Goal: Information Seeking & Learning: Learn about a topic

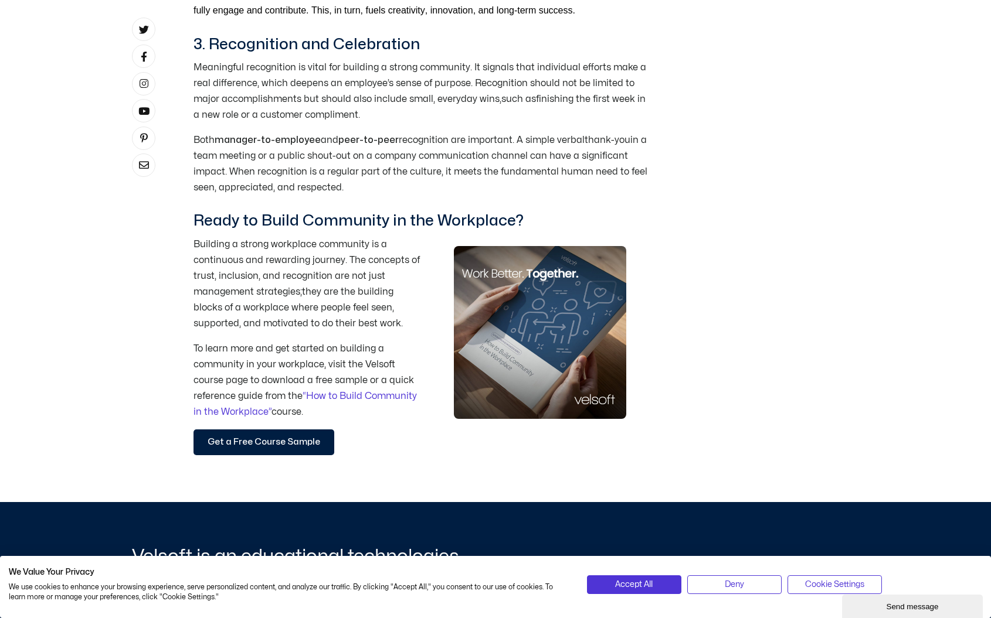
scroll to position [1679, 0]
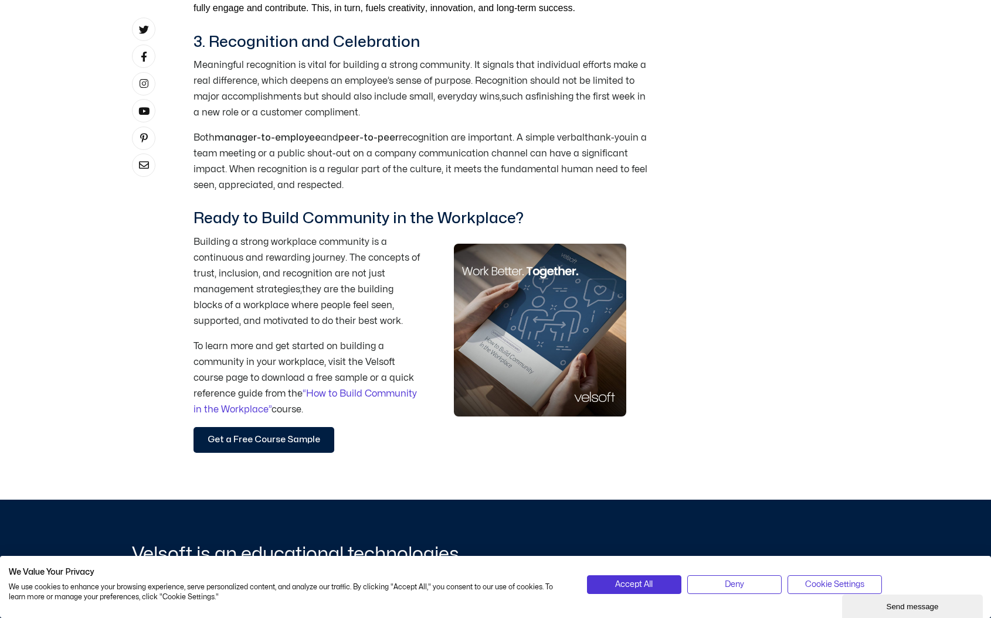
click at [416, 396] on p "To learn more and get started on building a community in your workplace, visit …" at bounding box center [306, 378] width 227 height 79
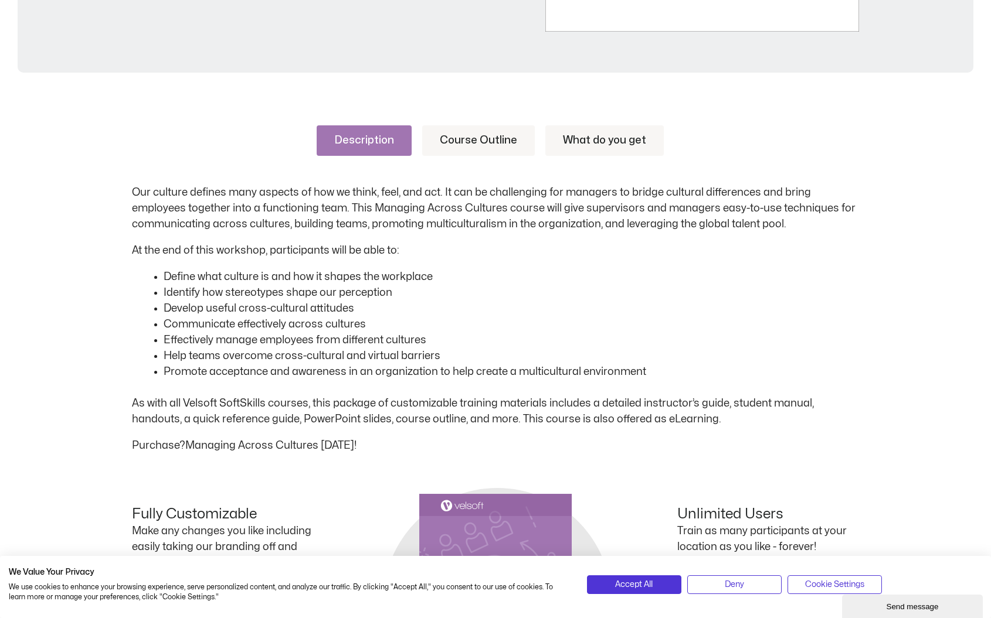
scroll to position [511, 0]
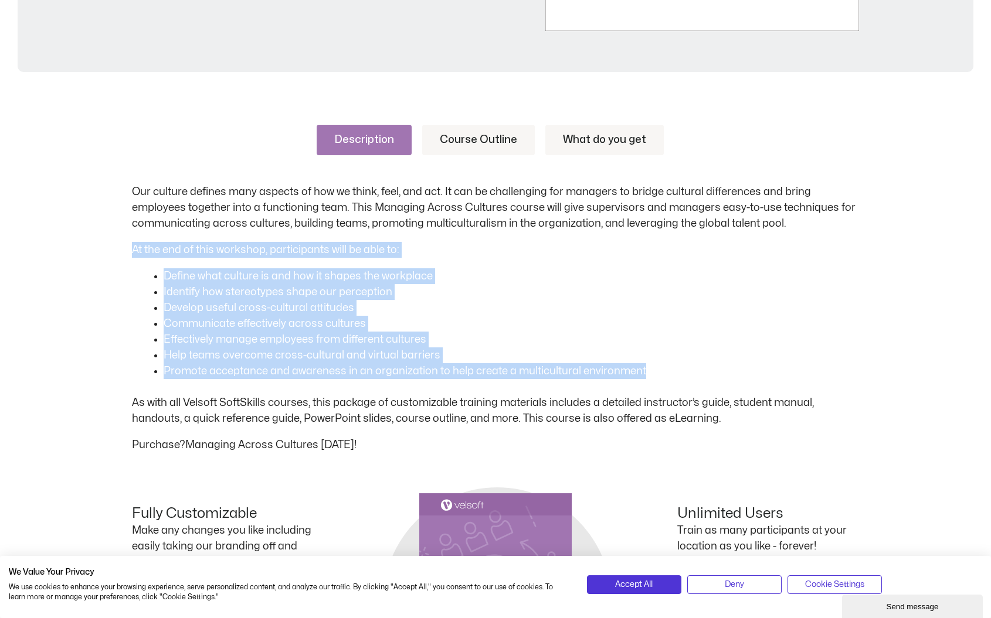
drag, startPoint x: 659, startPoint y: 367, endPoint x: 127, endPoint y: 248, distance: 544.8
click at [127, 248] on div "Description Course Outline What do you get Our culture defines many aspects of …" at bounding box center [495, 458] width 991 height 737
copy div "At the end of this workshop, participants will be able to: Define what culture …"
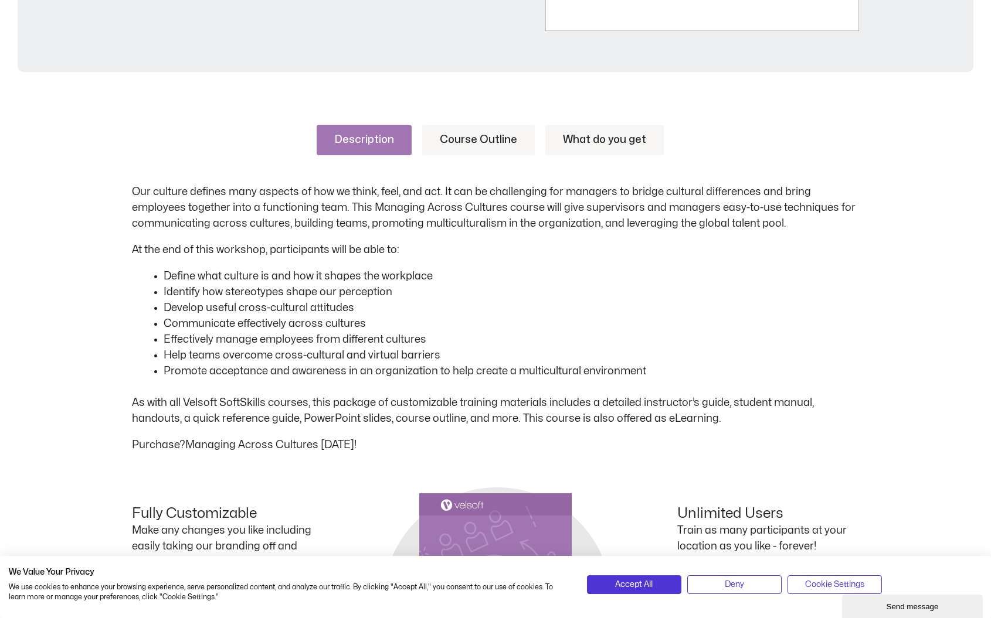
click at [799, 224] on p "Our culture defines many aspects of how we think, feel, and act. It can be chal…" at bounding box center [495, 207] width 727 height 47
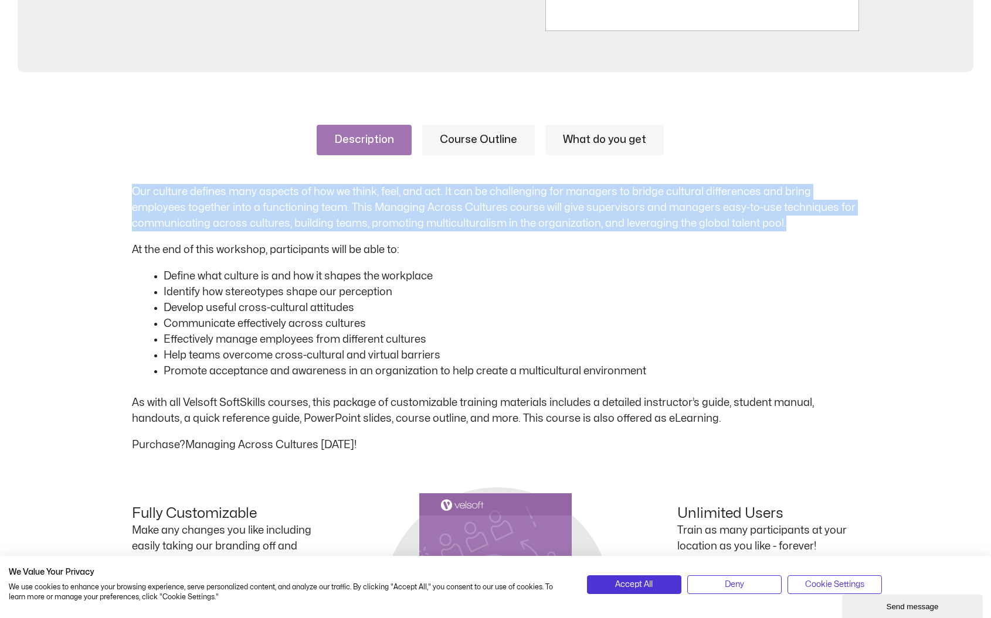
drag, startPoint x: 799, startPoint y: 224, endPoint x: 106, endPoint y: 192, distance: 694.1
click at [106, 192] on div "Description Course Outline What do you get Our culture defines many aspects of …" at bounding box center [495, 458] width 991 height 737
copy p "Our culture defines many aspects of how we think, feel, and act. It can be chal…"
click at [477, 139] on link "Course Outline" at bounding box center [478, 140] width 113 height 30
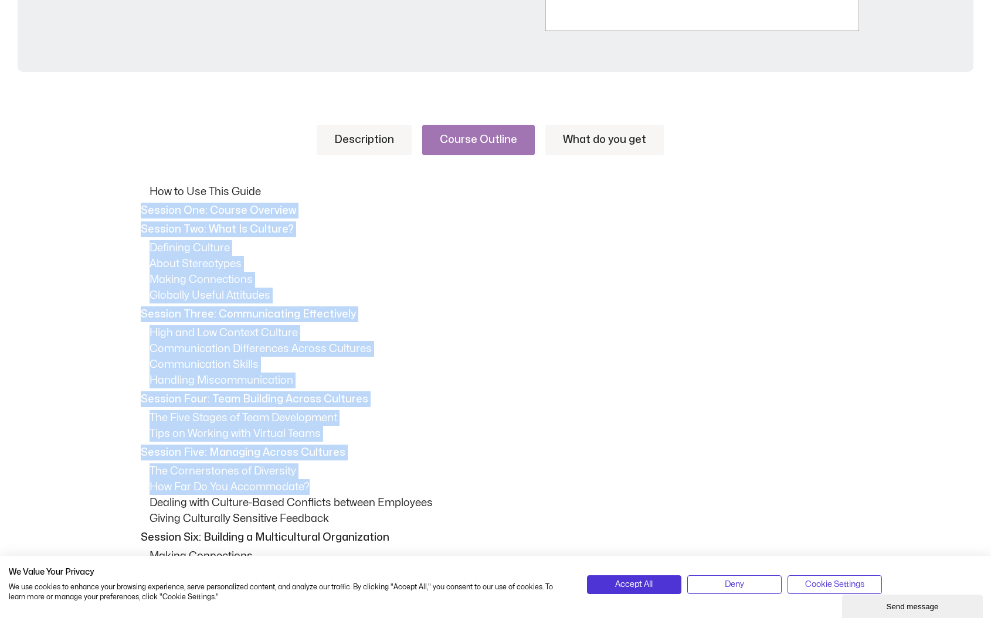
drag, startPoint x: 141, startPoint y: 209, endPoint x: 358, endPoint y: 492, distance: 356.3
click at [358, 492] on div "How to Use This Guide Session One: Course Overview Session Two: What Is Culture…" at bounding box center [495, 424] width 727 height 481
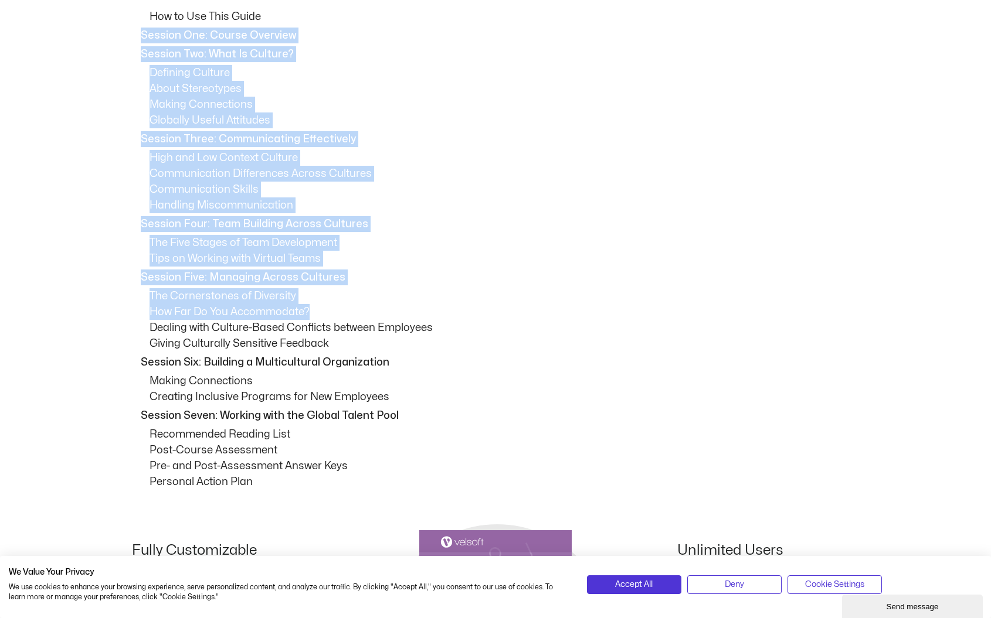
scroll to position [685, 0]
click at [408, 269] on div "How to Use This Guide Session One: Course Overview Session Two: What Is Culture…" at bounding box center [495, 250] width 727 height 481
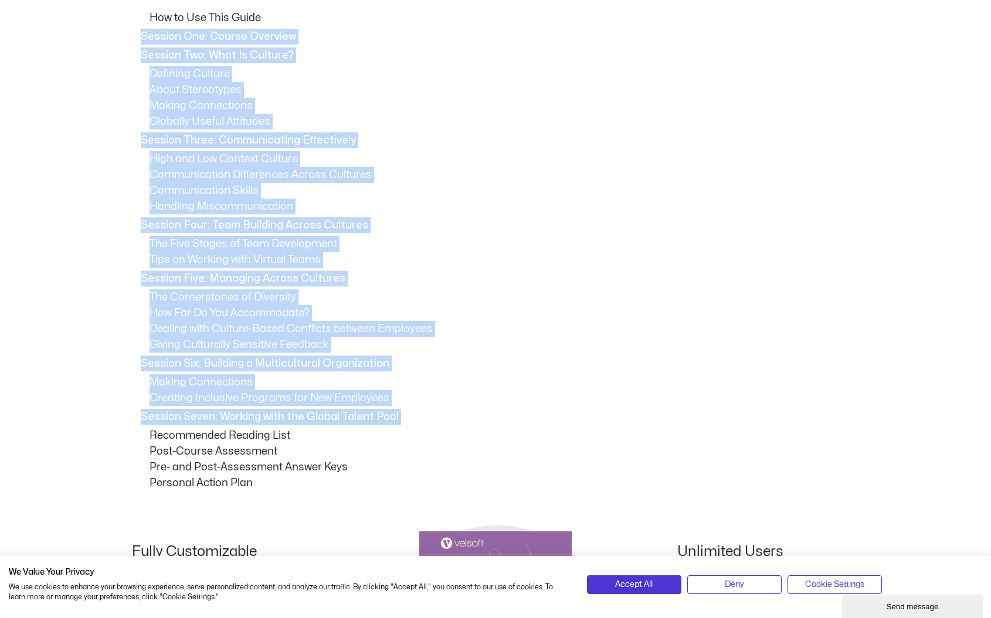
drag, startPoint x: 141, startPoint y: 36, endPoint x: 399, endPoint y: 427, distance: 467.5
click at [399, 427] on div "How to Use This Guide Session One: Course Overview Session Two: What Is Culture…" at bounding box center [495, 250] width 727 height 481
copy div "Session One: Course Overview Session Two: What Is Culture? Defining Culture Abo…"
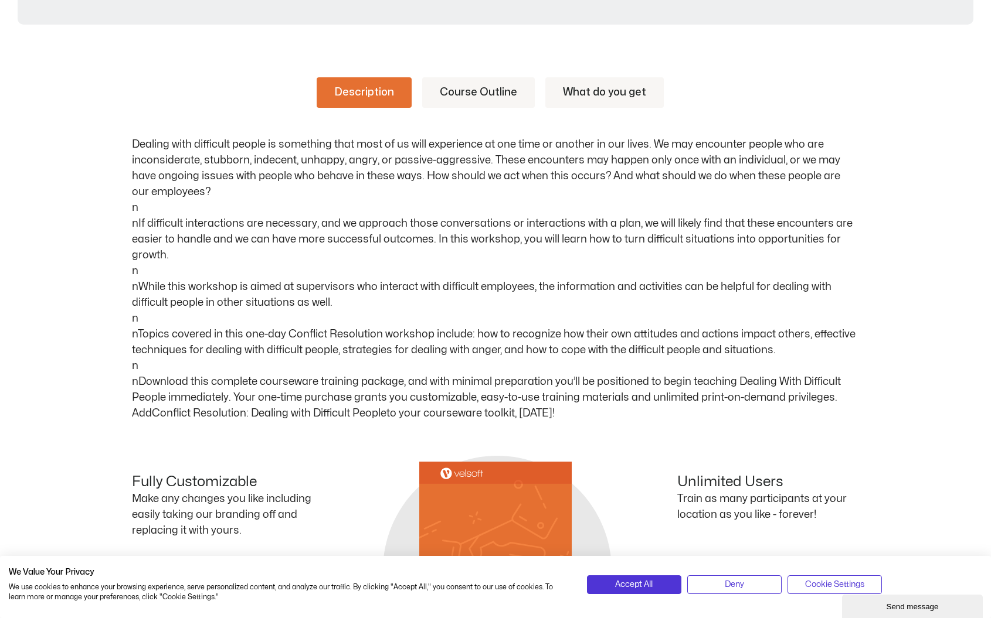
scroll to position [547, 0]
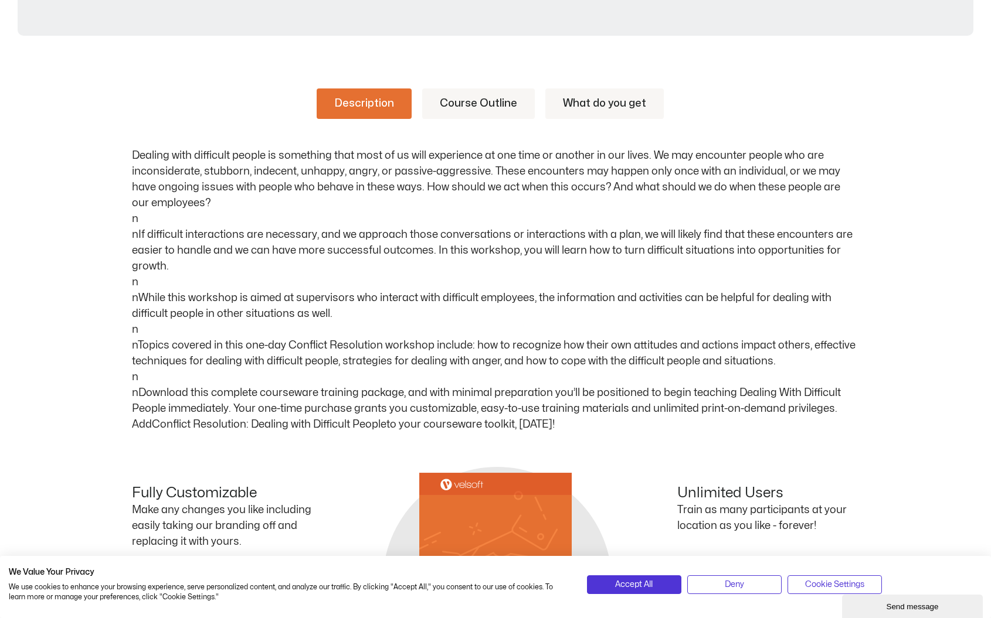
drag, startPoint x: 134, startPoint y: 154, endPoint x: 874, endPoint y: 365, distance: 770.3
click at [874, 365] on div "Description Course Outline What do you get Dealing with difficult people is som…" at bounding box center [495, 429] width 991 height 753
copy p "Dealing with difficult people is something that most of us will experience at o…"
click at [469, 108] on link "Course Outline" at bounding box center [478, 104] width 113 height 30
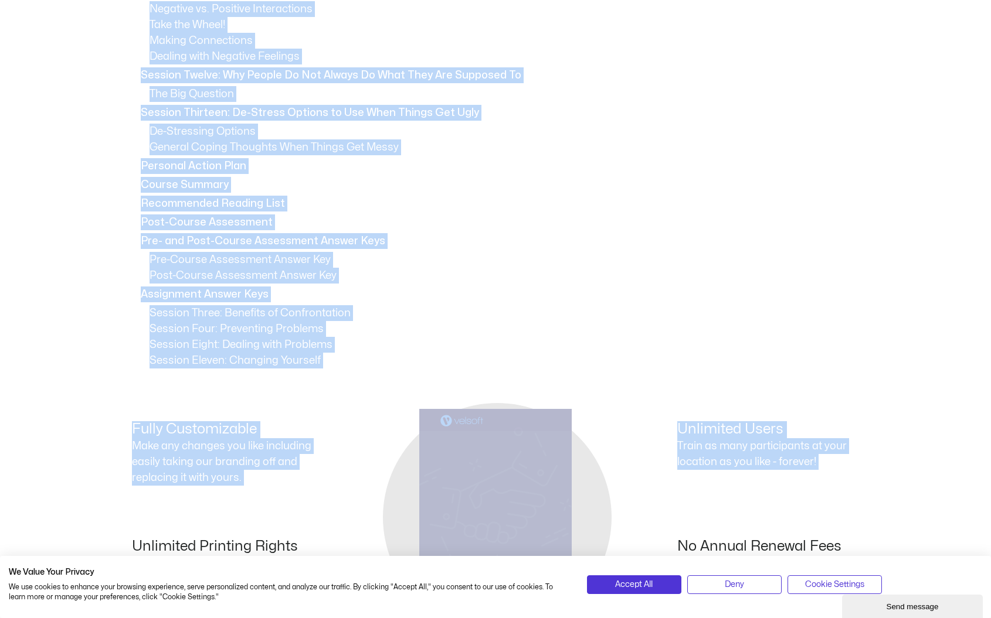
scroll to position [1452, 0]
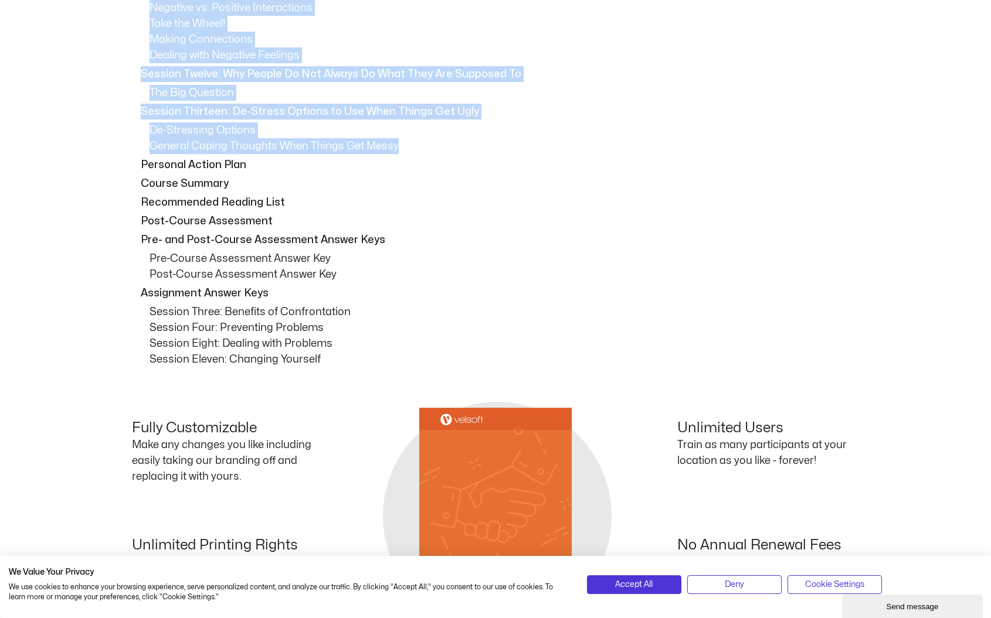
drag, startPoint x: 141, startPoint y: 153, endPoint x: 457, endPoint y: 145, distance: 316.0
copy div "Session One: Course Overview Course Overview Learning Objectives Pre-Assignment…"
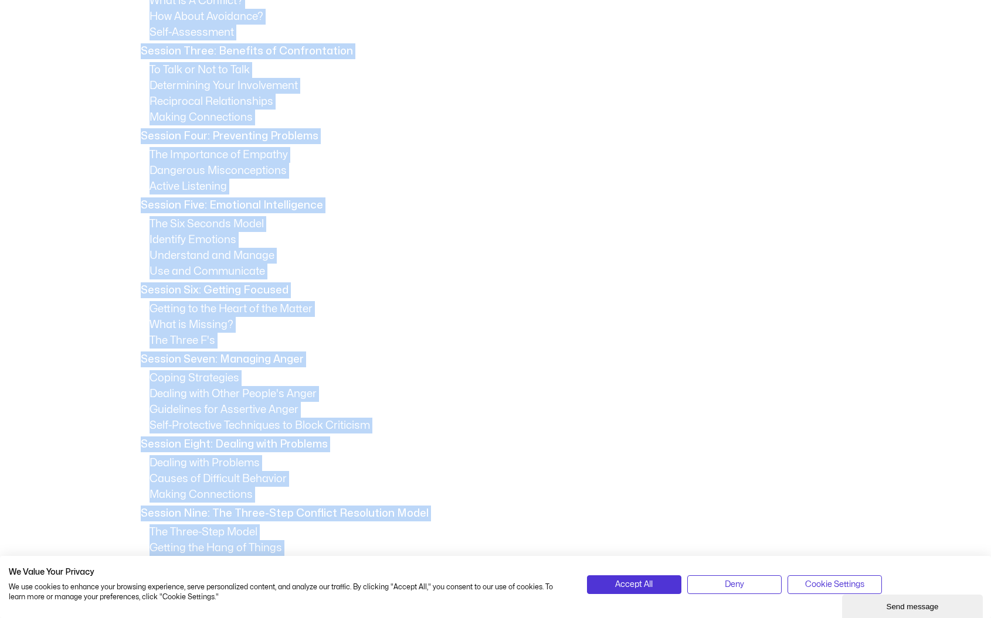
scroll to position [836, 0]
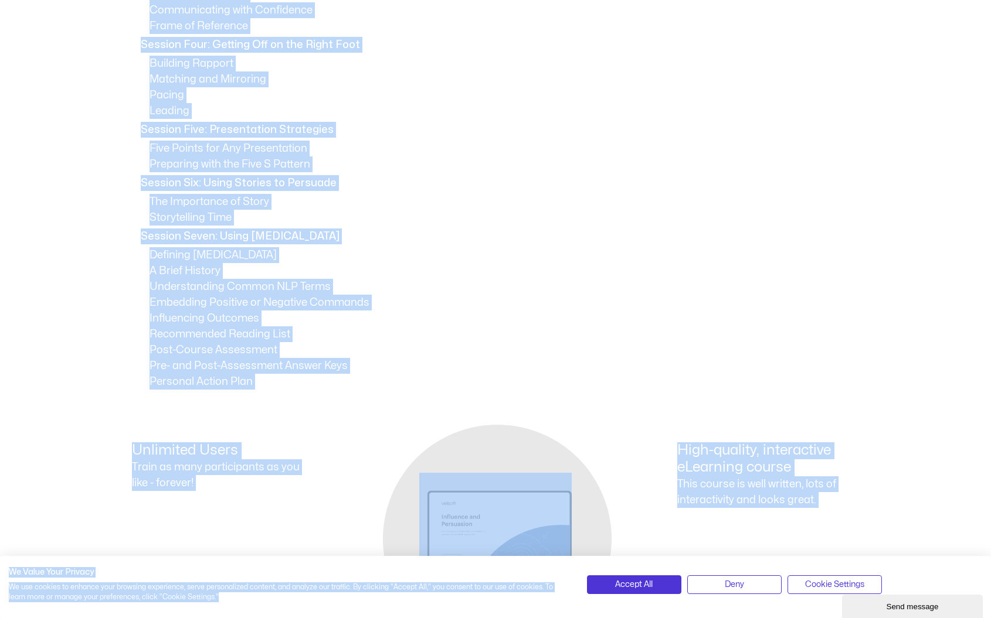
scroll to position [770, 0]
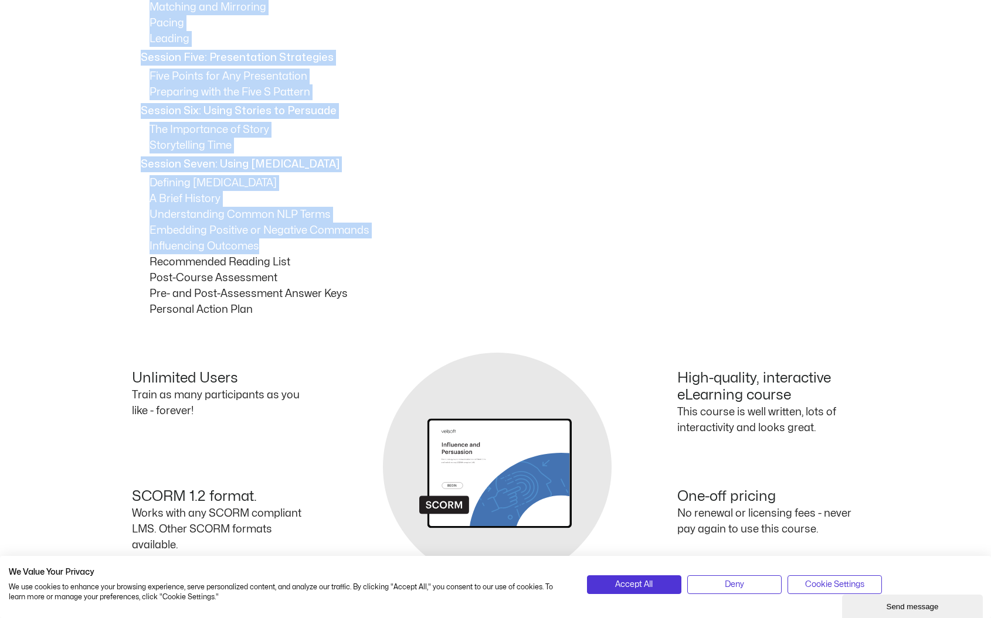
drag, startPoint x: 141, startPoint y: 177, endPoint x: 404, endPoint y: 247, distance: 272.3
click at [404, 247] on div "How to Use This Guide Session One: Course Overview Session Two: Understanding P…" at bounding box center [495, 61] width 727 height 513
copy div "Session One: Course Overview Session Two: Understanding Persuasion How Persuasi…"
